Goal: Task Accomplishment & Management: Use online tool/utility

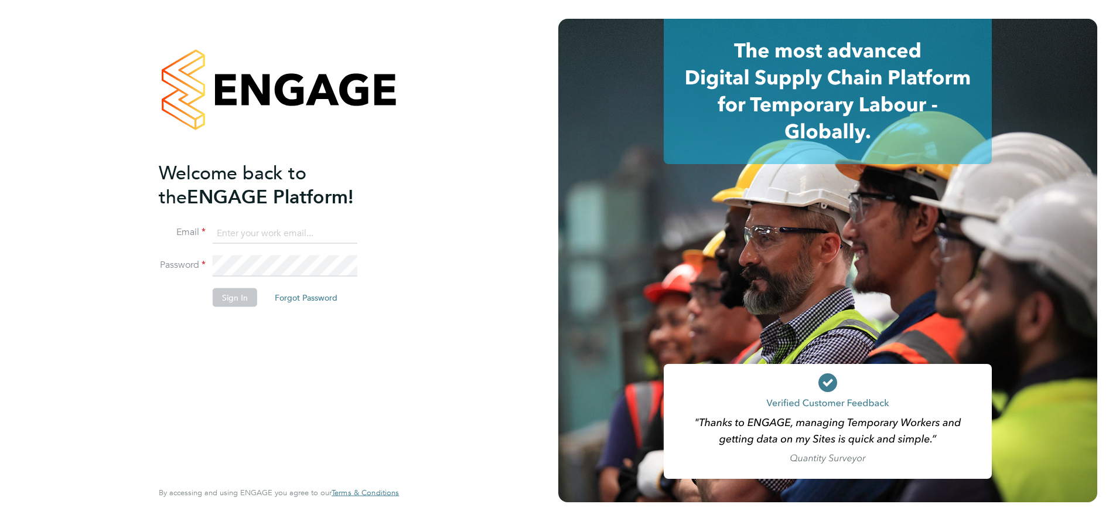
type input "supportuser4@engagetech.com"
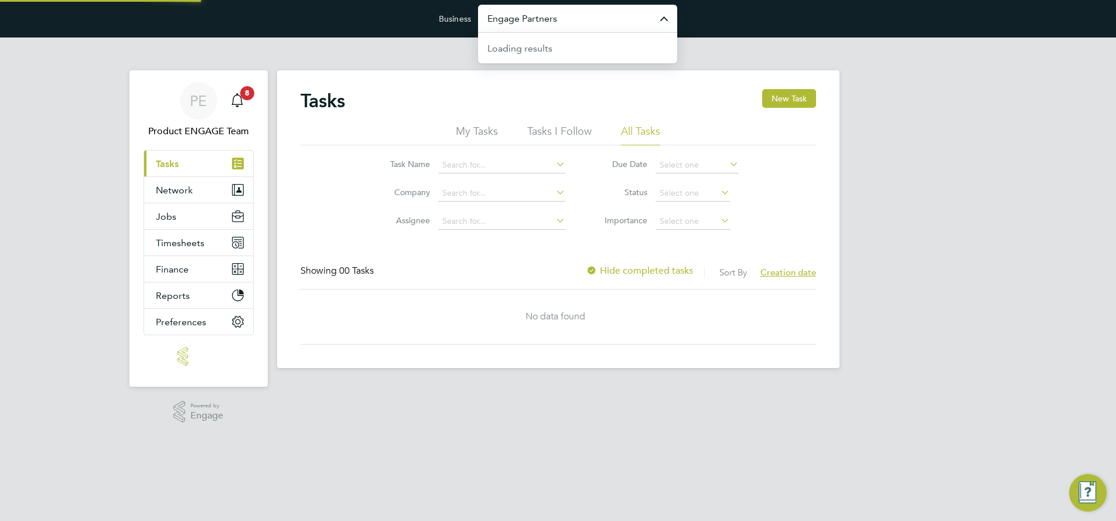
click at [579, 19] on input "Engage Partners" at bounding box center [577, 19] width 199 height 28
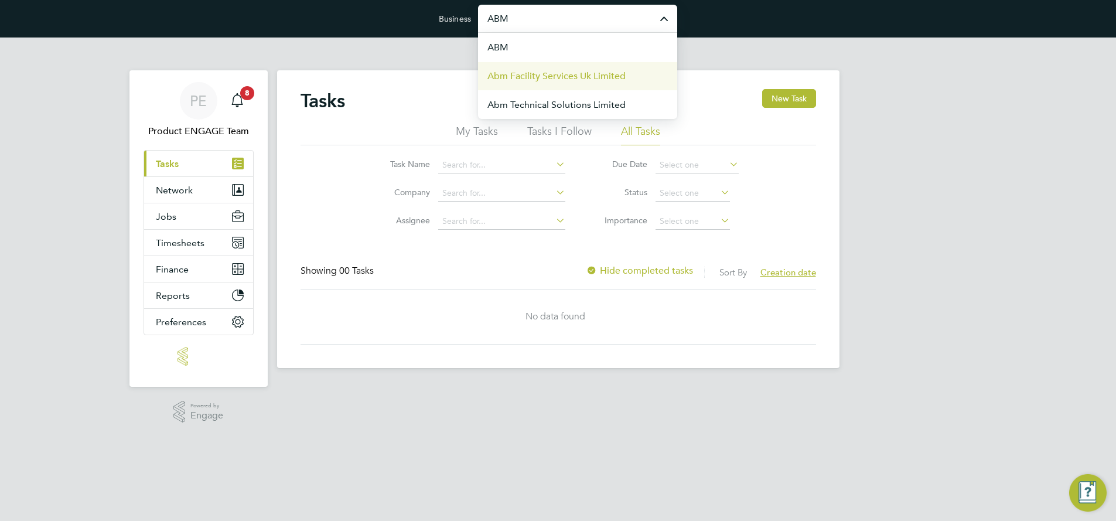
click at [627, 70] on li "Abm Facility Services Uk Limited" at bounding box center [577, 75] width 199 height 29
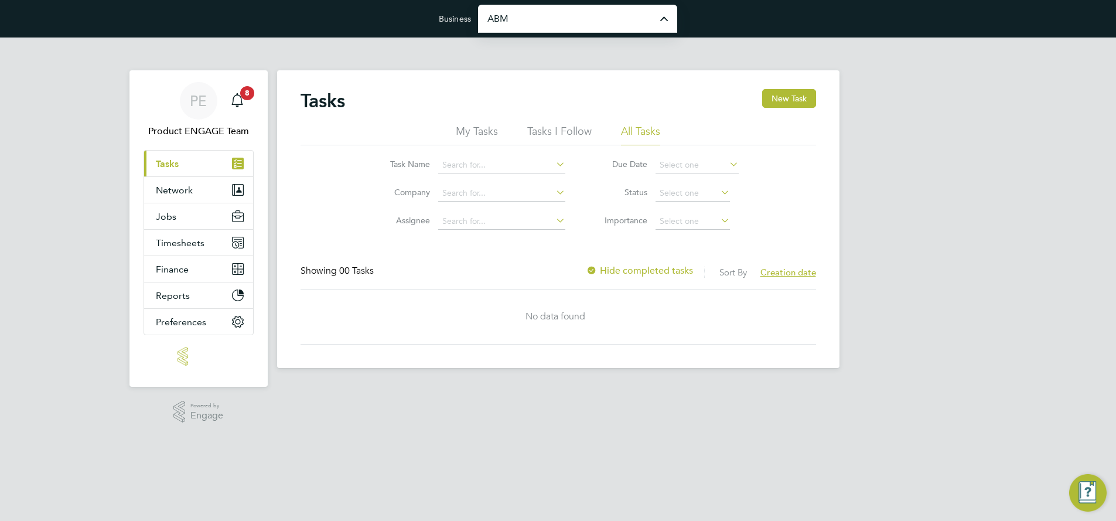
type input "Abm Facility Services Uk Limited"
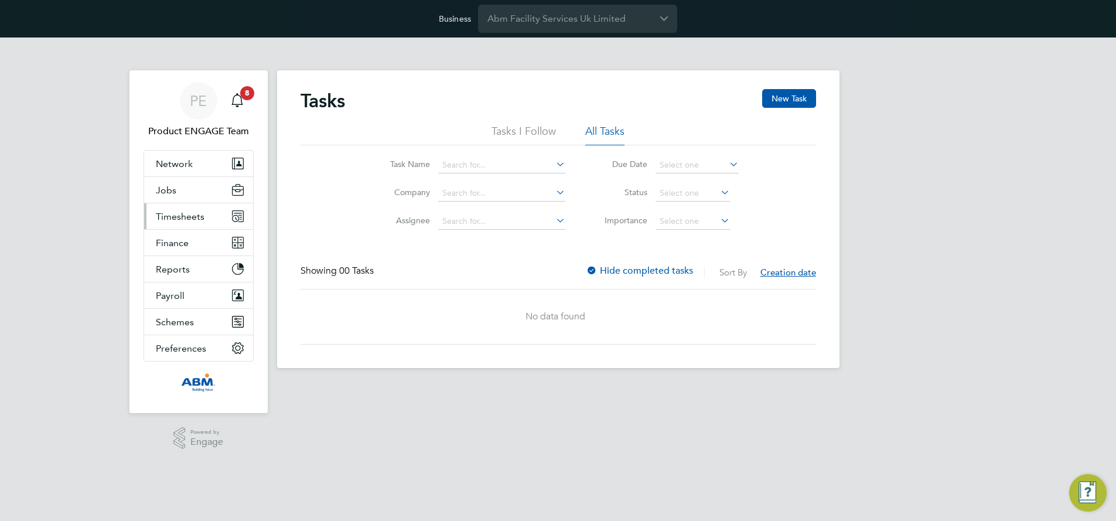
click at [182, 215] on span "Timesheets" at bounding box center [180, 216] width 49 height 11
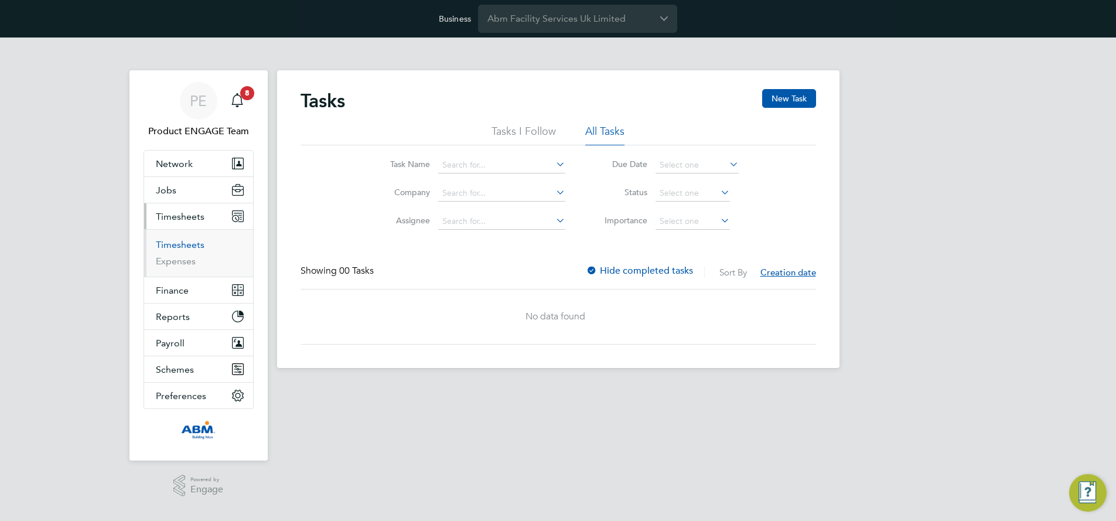
click at [179, 243] on link "Timesheets" at bounding box center [180, 244] width 49 height 11
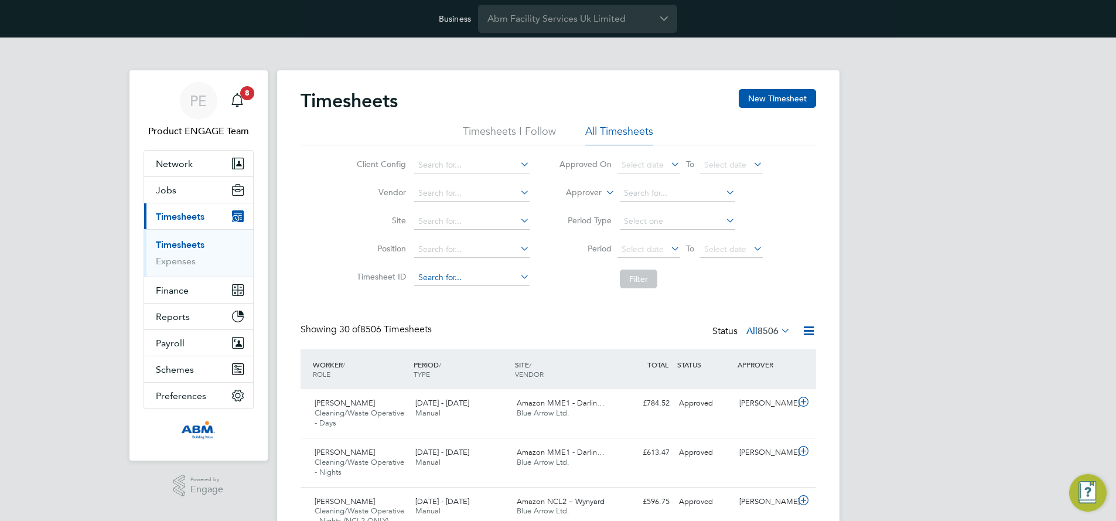
click at [439, 276] on input at bounding box center [471, 277] width 115 height 16
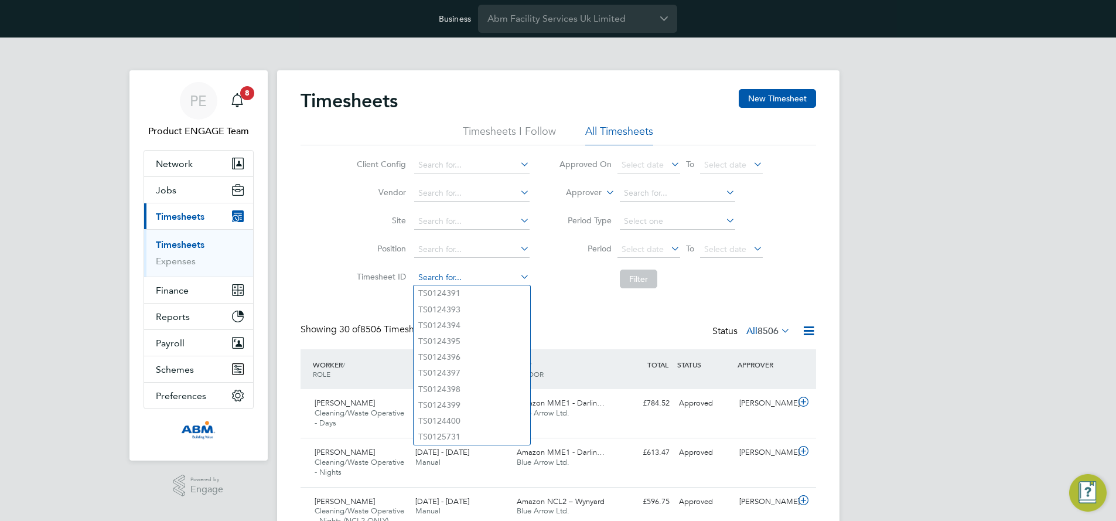
paste input "CacheService.getUserCache().removeAll()"
type input "CacheService.getUserCache().removeAll()"
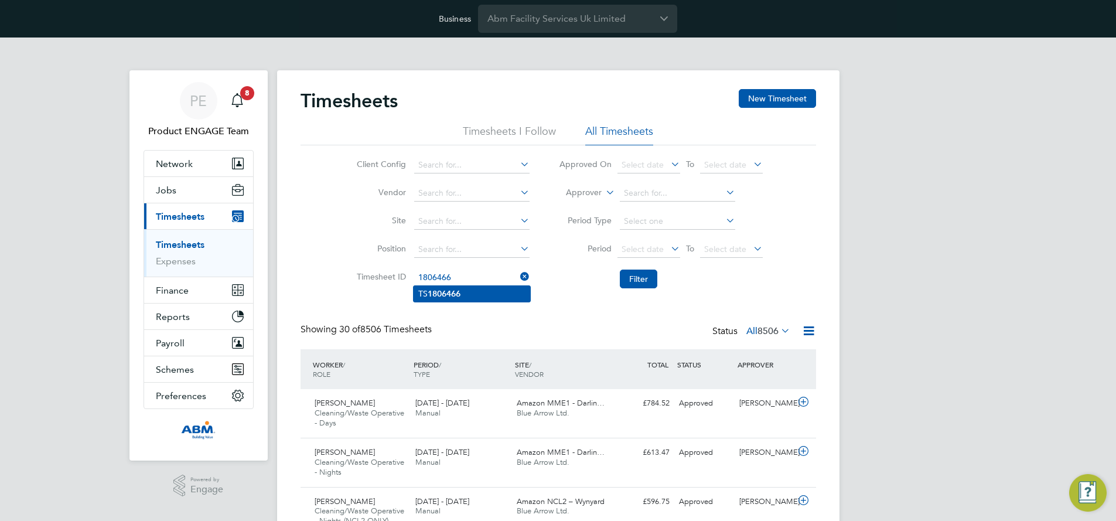
click at [465, 290] on li "TS 1806466" at bounding box center [471, 294] width 117 height 16
type input "TS1806466"
click at [637, 278] on button "Filter" at bounding box center [638, 278] width 37 height 19
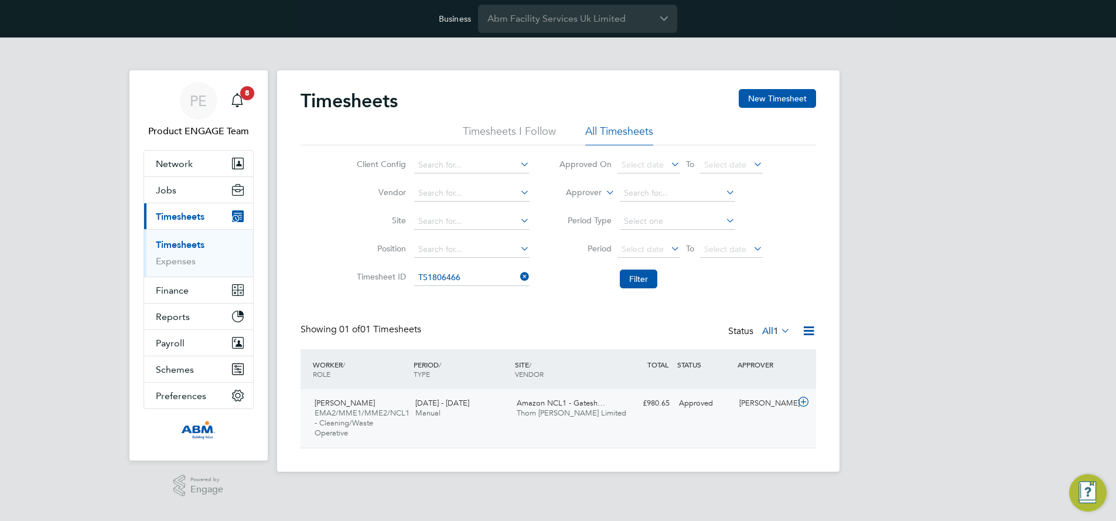
click at [363, 409] on span "EMA2/MME1/MME2/NCL1 - Cleaning/Waste Operative" at bounding box center [361, 423] width 95 height 30
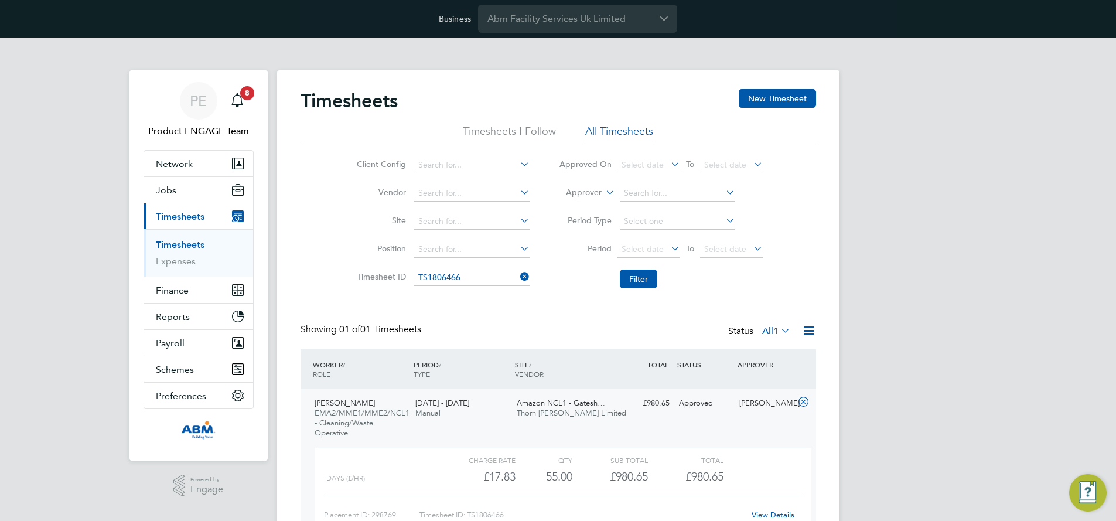
click at [764, 510] on link "View Details" at bounding box center [772, 514] width 43 height 10
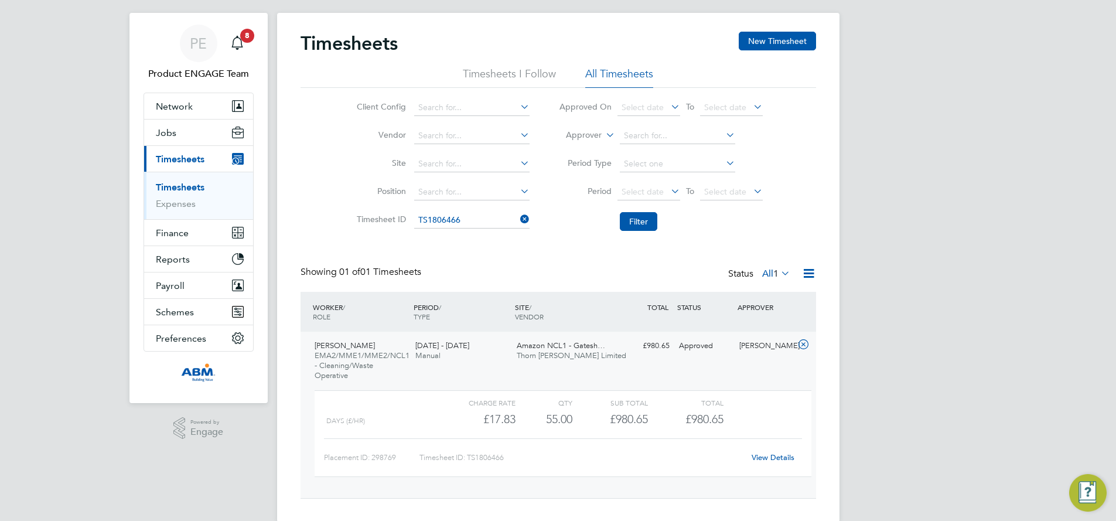
scroll to position [77, 0]
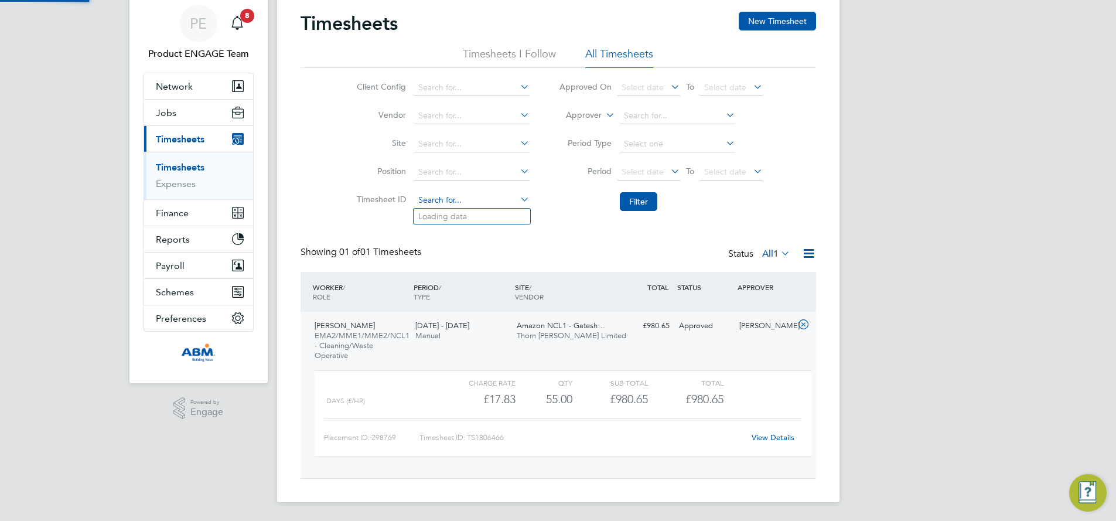
click at [471, 198] on input at bounding box center [471, 200] width 115 height 16
click at [437, 214] on b "1802431" at bounding box center [443, 216] width 33 height 10
type input "TS1802431"
click at [638, 202] on button "Filter" at bounding box center [638, 201] width 37 height 19
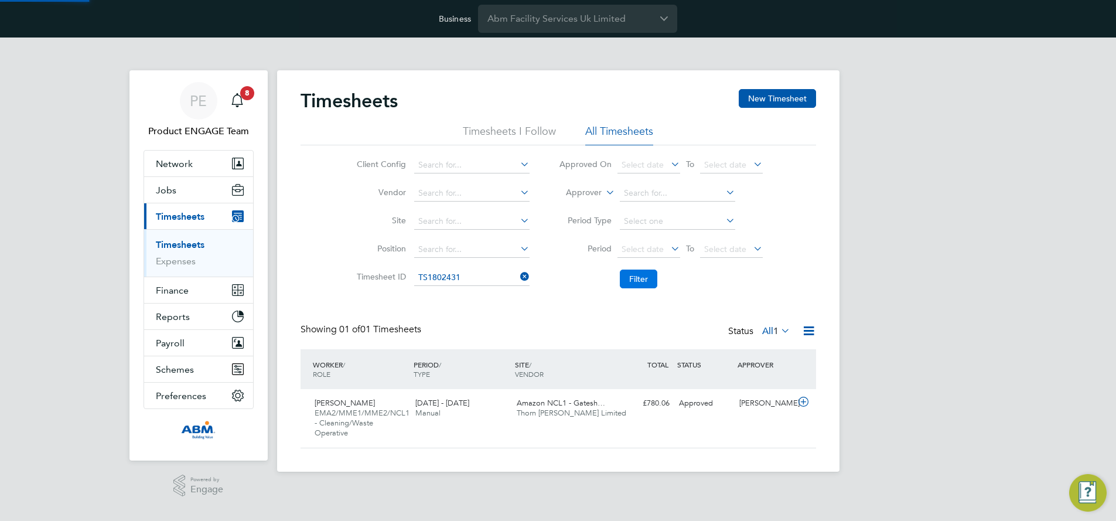
scroll to position [30, 102]
click at [803, 402] on icon at bounding box center [803, 401] width 15 height 9
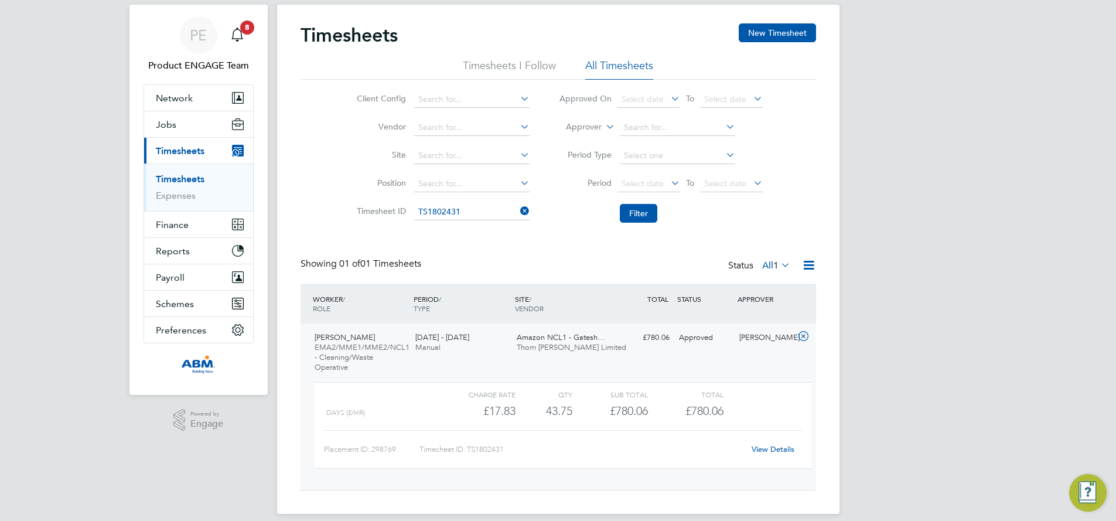
scroll to position [77, 0]
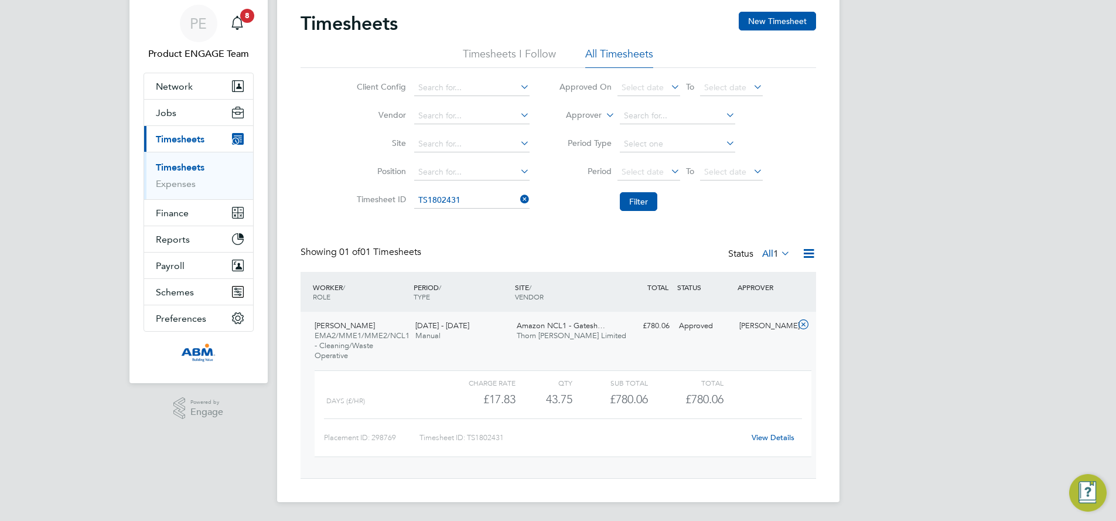
click at [769, 436] on link "View Details" at bounding box center [772, 437] width 43 height 10
click at [179, 209] on span "Finance" at bounding box center [172, 212] width 33 height 11
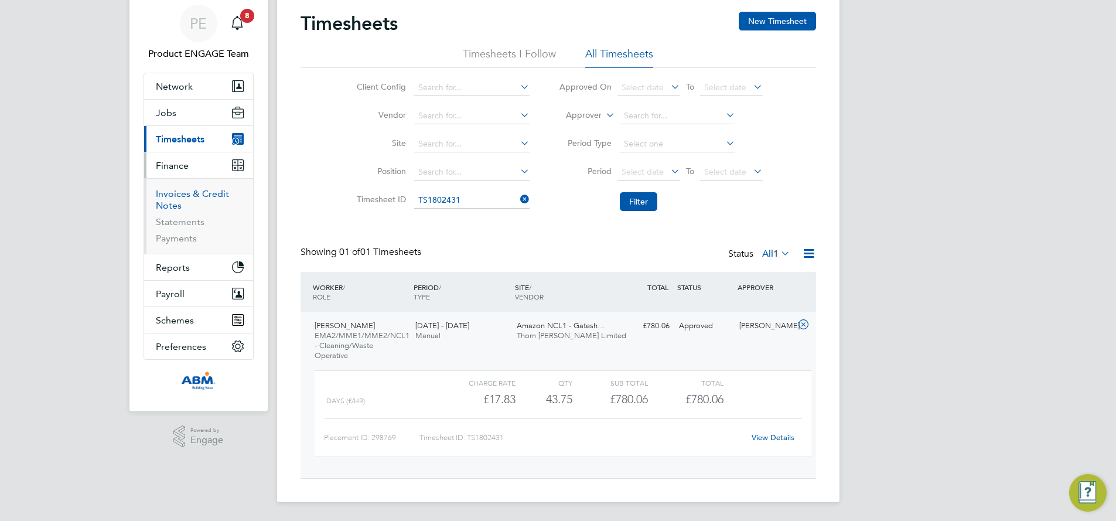
click at [183, 191] on link "Invoices & Credit Notes" at bounding box center [192, 199] width 73 height 23
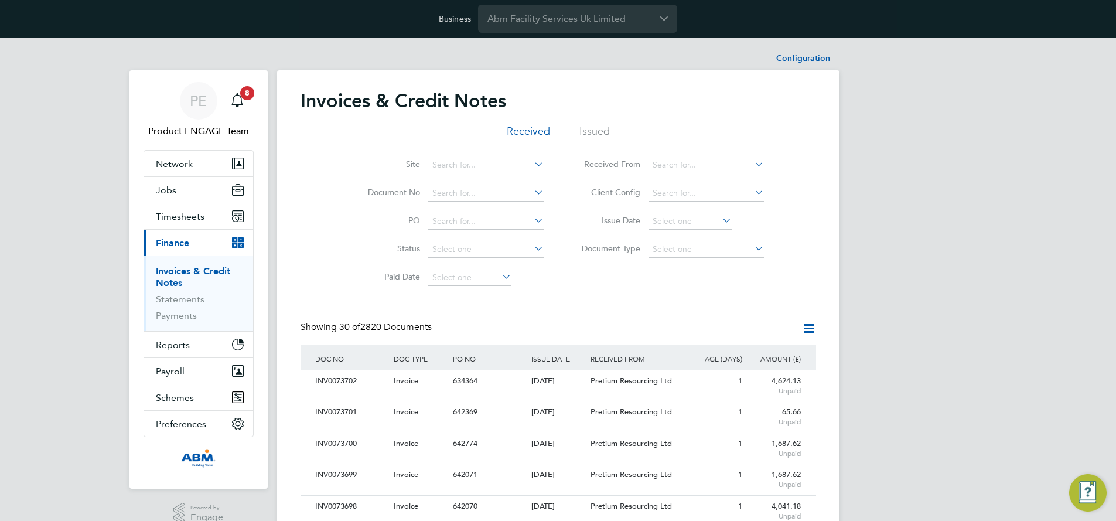
scroll to position [22, 80]
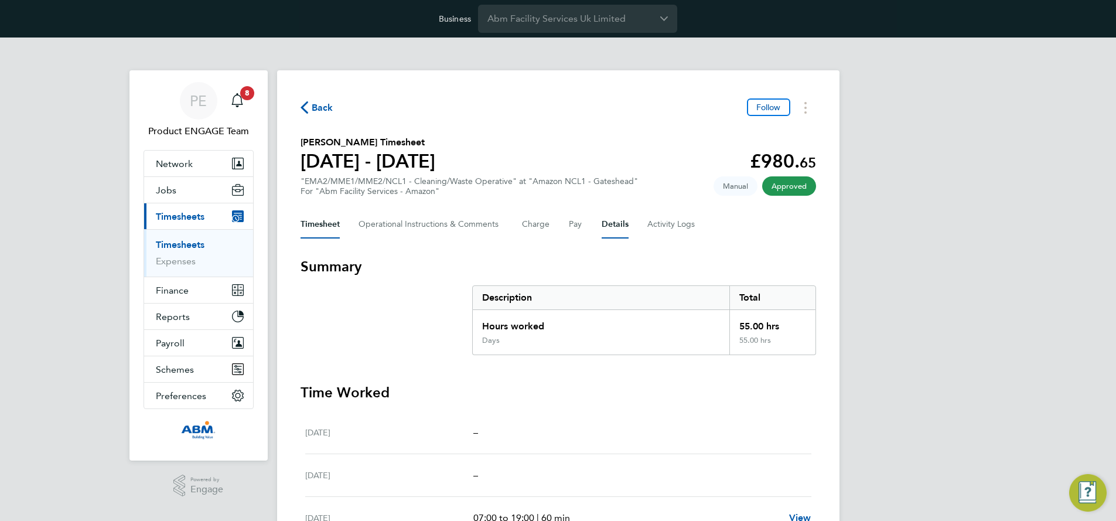
click at [614, 224] on button "Details" at bounding box center [614, 224] width 27 height 28
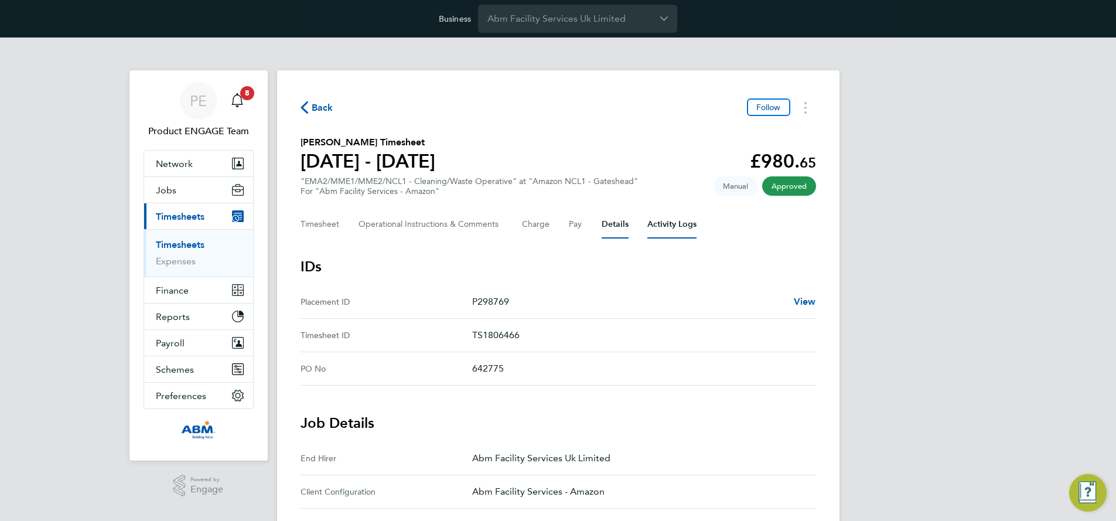
click at [662, 224] on Logs-tab "Activity Logs" at bounding box center [671, 224] width 49 height 28
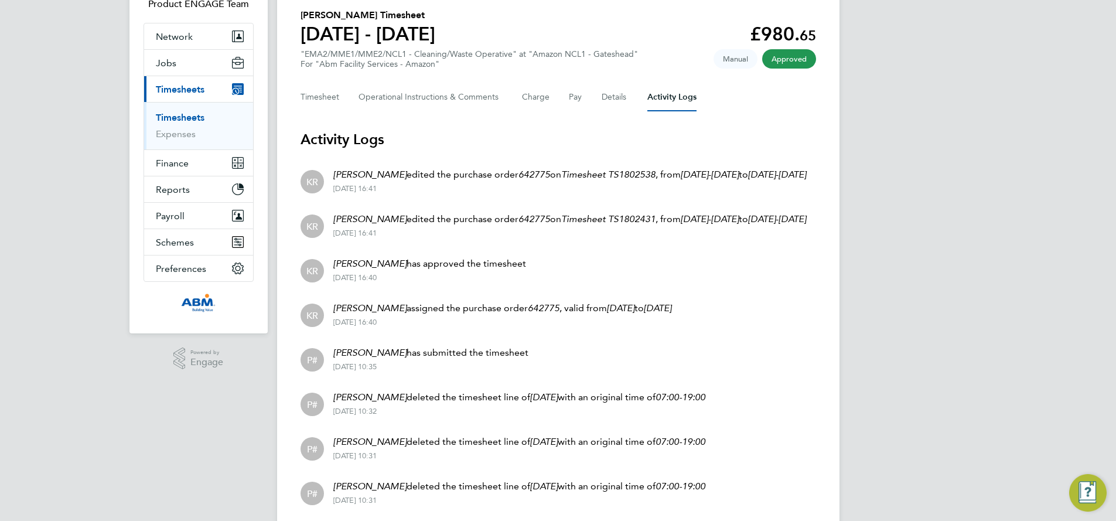
scroll to position [132, 0]
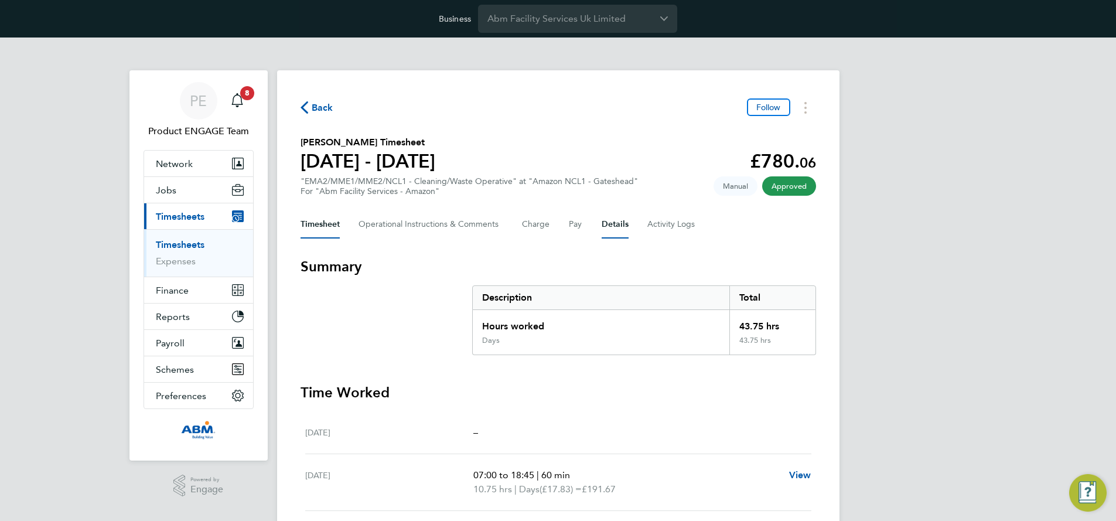
click at [614, 221] on button "Details" at bounding box center [614, 224] width 27 height 28
